Goal: Information Seeking & Learning: Find specific fact

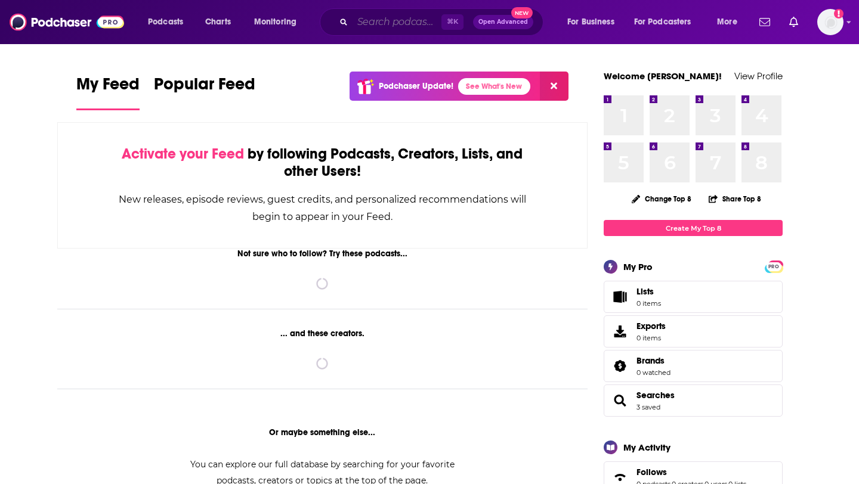
click at [371, 28] on input "Search podcasts, credits, & more..." at bounding box center [396, 22] width 89 height 19
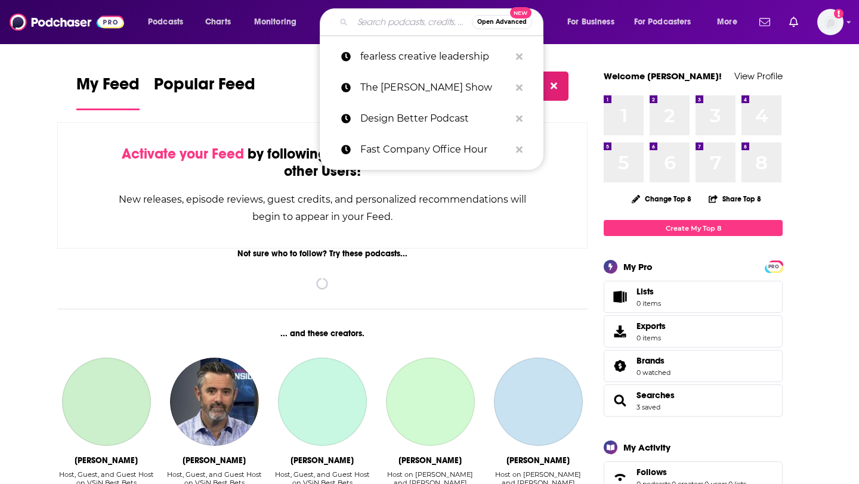
click at [372, 25] on input "Search podcasts, credits, & more..." at bounding box center [411, 22] width 119 height 19
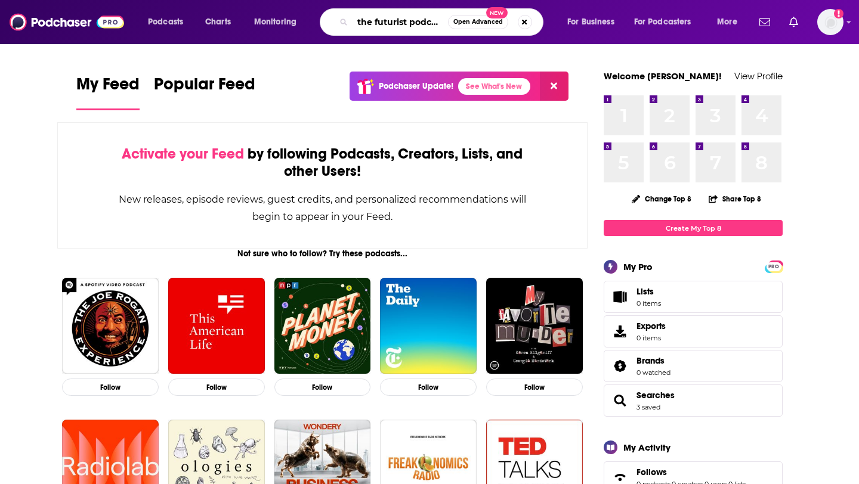
scroll to position [0, 2]
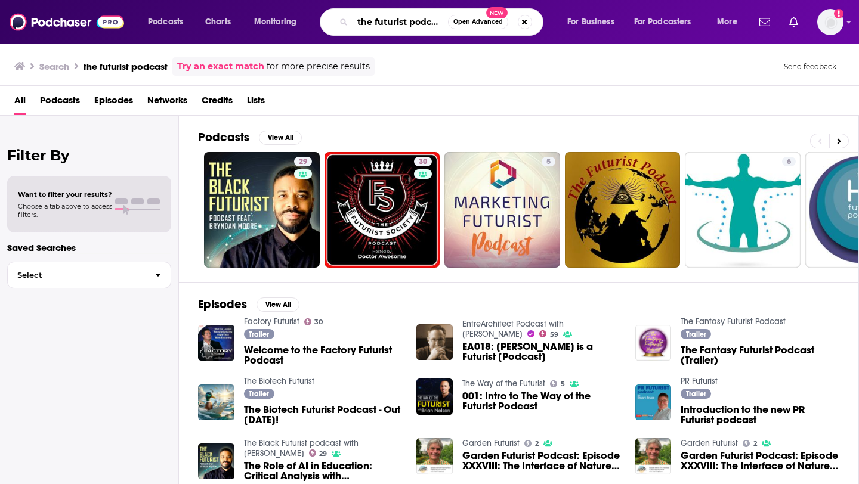
click at [431, 14] on input "the futurist podcast" at bounding box center [399, 22] width 95 height 19
click at [426, 21] on input "the futurist podcast" at bounding box center [399, 22] width 95 height 19
type input "the futurist"
